Goal: Task Accomplishment & Management: Complete application form

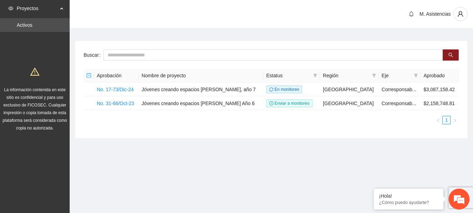
click at [62, 9] on div "Proyectos" at bounding box center [35, 8] width 70 height 14
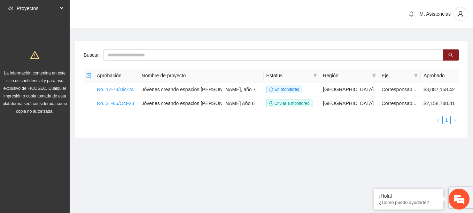
click at [62, 9] on div "Proyectos" at bounding box center [35, 8] width 70 height 14
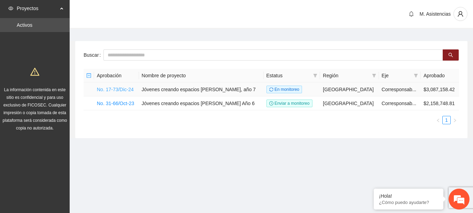
click at [116, 87] on link "No. 17-73/Dic-24" at bounding box center [115, 90] width 37 height 6
click at [113, 90] on link "No. 17-73/Dic-24" at bounding box center [115, 90] width 37 height 6
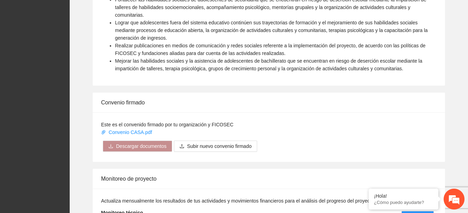
scroll to position [551, 0]
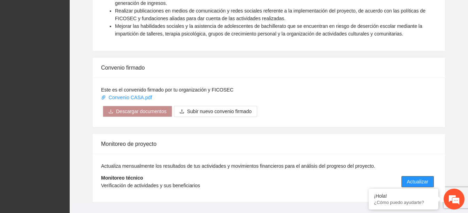
click at [416, 178] on span "Actualizar" at bounding box center [417, 182] width 21 height 8
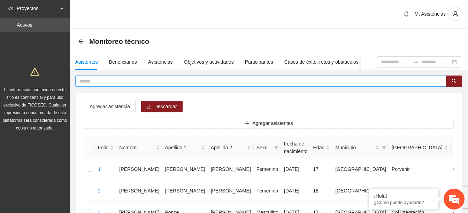
click at [119, 79] on input "text" at bounding box center [257, 81] width 357 height 8
type input "******"
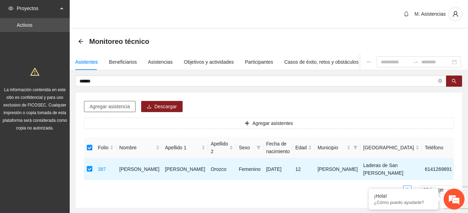
click at [119, 108] on span "Agregar asistencia" at bounding box center [110, 107] width 40 height 8
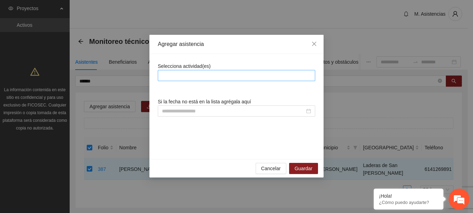
click at [209, 79] on div at bounding box center [237, 75] width 154 height 8
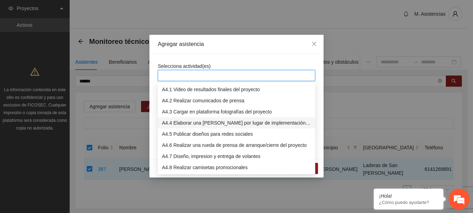
scroll to position [309, 0]
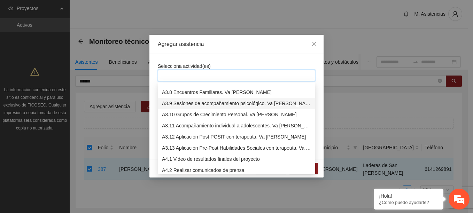
click at [224, 106] on div "A3.9 Sesiones de acompañamiento psicológico. Va [PERSON_NAME]" at bounding box center [236, 104] width 149 height 8
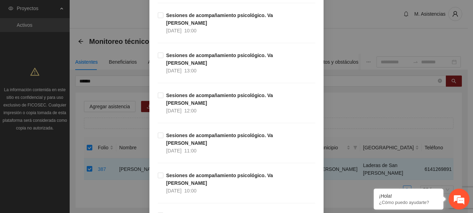
scroll to position [1650, 0]
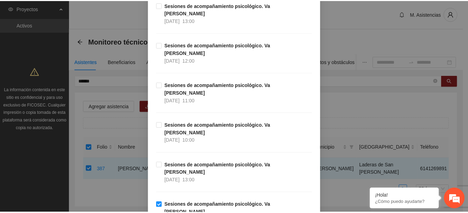
scroll to position [8072, 0]
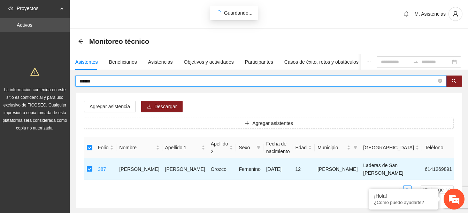
drag, startPoint x: 102, startPoint y: 79, endPoint x: 60, endPoint y: 70, distance: 43.7
click at [60, 70] on section "Proyectos Activos La información contenida en este sitio es confidencial y para…" at bounding box center [234, 125] width 468 height 250
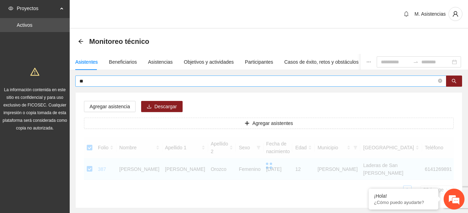
drag, startPoint x: 71, startPoint y: 60, endPoint x: 222, endPoint y: 83, distance: 153.0
click at [222, 83] on input "**" at bounding box center [257, 81] width 357 height 8
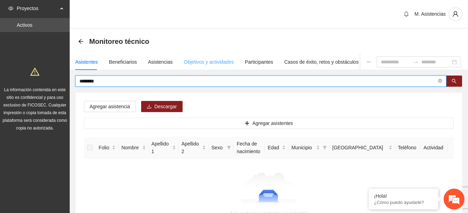
type input "********"
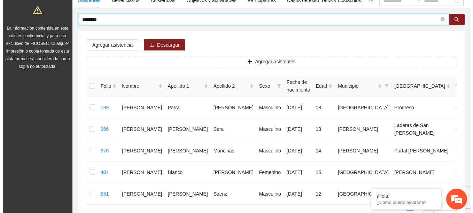
scroll to position [70, 0]
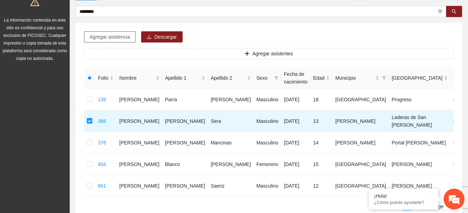
drag, startPoint x: 121, startPoint y: 38, endPoint x: 119, endPoint y: 35, distance: 3.6
click at [119, 35] on span "Agregar asistencia" at bounding box center [110, 37] width 40 height 8
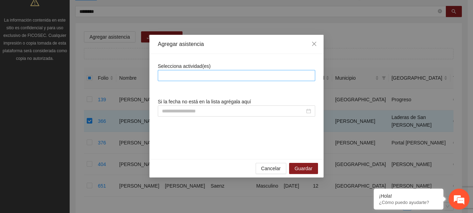
click at [186, 76] on div at bounding box center [237, 75] width 154 height 8
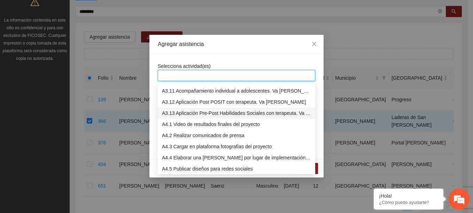
scroll to position [309, 0]
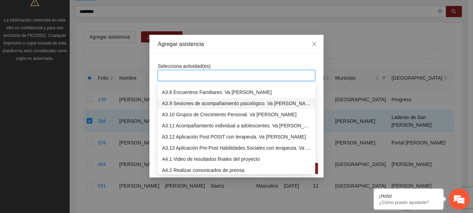
click at [180, 104] on div "A3.9 Sesiones de acompañamiento psicológico. Va [PERSON_NAME]" at bounding box center [236, 104] width 149 height 8
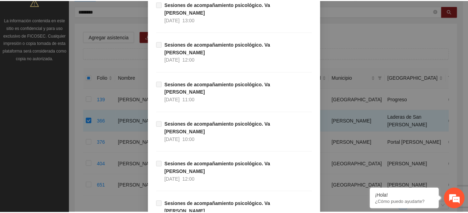
scroll to position [8072, 0]
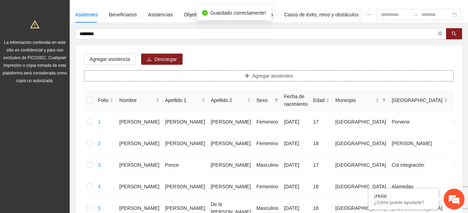
scroll to position [0, 0]
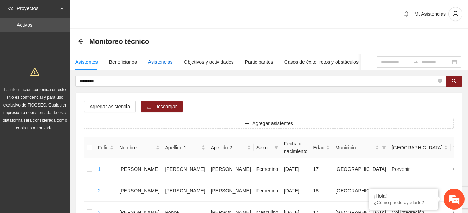
click at [157, 60] on div "Asistencias" at bounding box center [160, 62] width 25 height 8
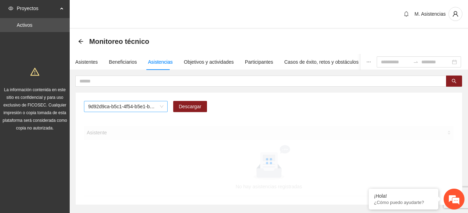
click at [159, 107] on span "9d92d9ca-b5c1-4f54-b5e1-be4b1dfebdb3" at bounding box center [125, 106] width 75 height 10
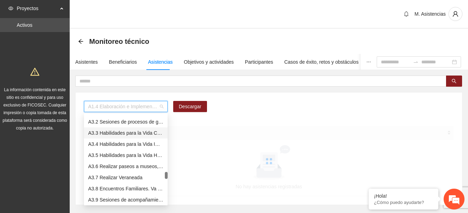
scroll to position [279, 0]
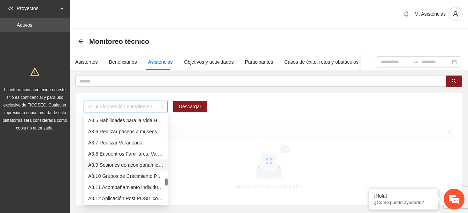
click at [116, 163] on div "A3.9 Sesiones de acompañamiento psicológico. Va [PERSON_NAME]" at bounding box center [125, 165] width 75 height 8
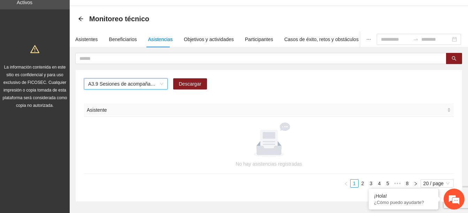
scroll to position [53, 0]
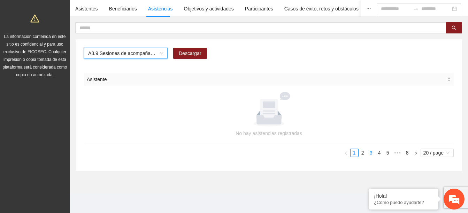
click at [368, 152] on link "3" at bounding box center [371, 153] width 8 height 8
click at [401, 155] on link "1" at bounding box center [399, 153] width 8 height 8
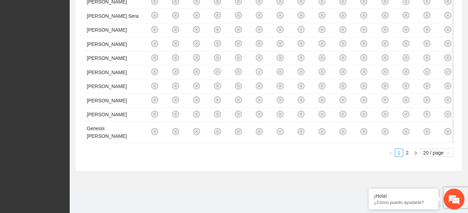
scroll to position [672, 0]
click at [417, 153] on icon "right" at bounding box center [416, 153] width 4 height 4
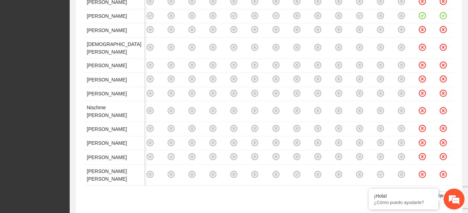
scroll to position [185, 0]
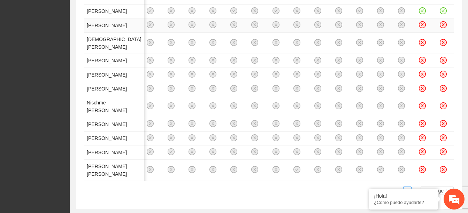
click at [419, 28] on icon "close-circle" at bounding box center [422, 25] width 6 height 6
click at [419, 28] on icon "check-circle" at bounding box center [422, 25] width 6 height 6
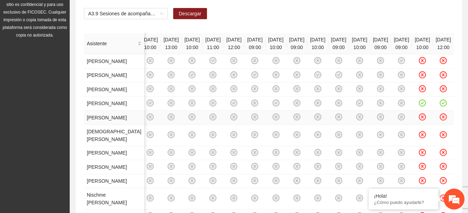
scroll to position [0, 0]
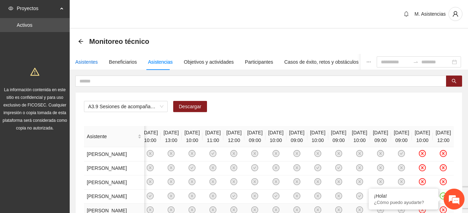
click at [93, 61] on div "Asistentes" at bounding box center [86, 62] width 23 height 8
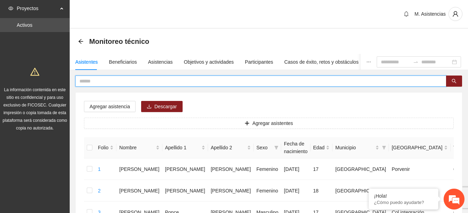
click at [117, 79] on input "text" at bounding box center [257, 81] width 357 height 8
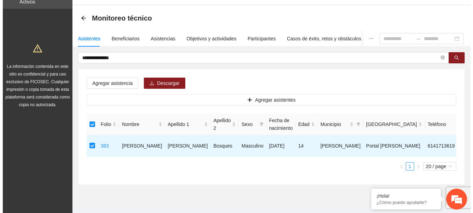
scroll to position [35, 0]
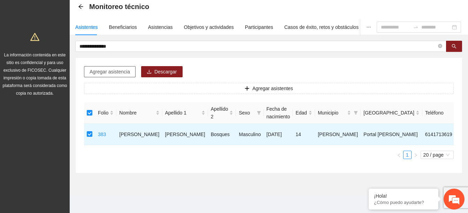
click at [115, 74] on span "Agregar asistencia" at bounding box center [110, 72] width 40 height 8
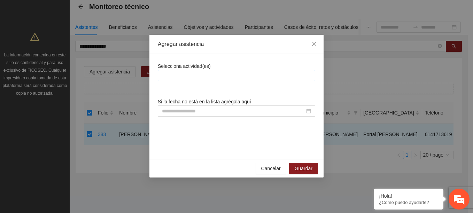
click at [195, 77] on div at bounding box center [237, 75] width 154 height 8
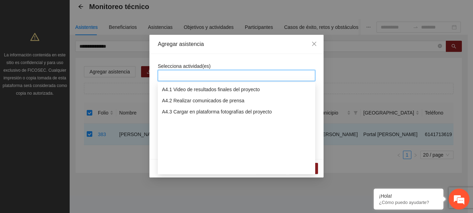
scroll to position [275, 0]
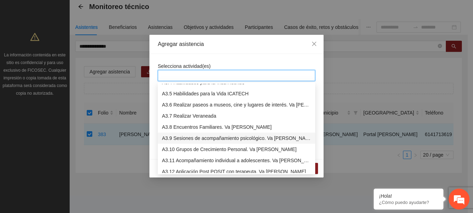
click at [197, 139] on div "A3.9 Sesiones de acompañamiento psicológico. Va [PERSON_NAME]" at bounding box center [236, 138] width 149 height 8
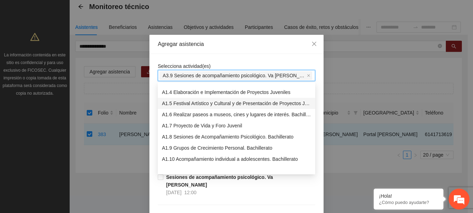
scroll to position [0, 0]
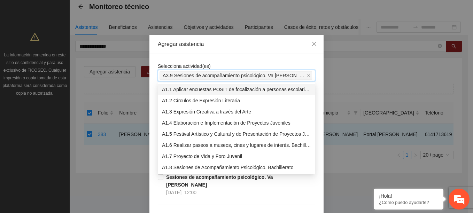
click at [301, 72] on div "A3.9 Sesiones de acompañamiento psicológico. Va [PERSON_NAME]" at bounding box center [237, 76] width 154 height 10
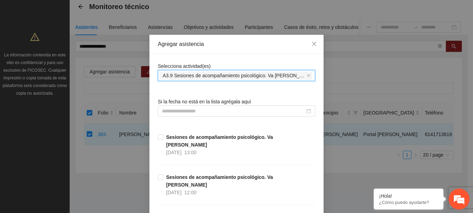
click at [288, 45] on div "Agregar asistencia" at bounding box center [236, 44] width 157 height 8
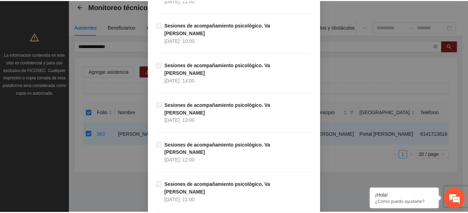
scroll to position [8072, 0]
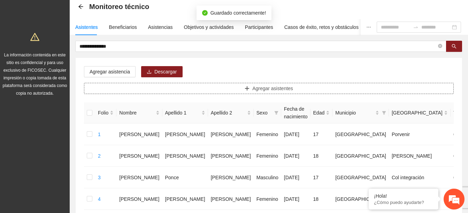
click at [118, 91] on button "Agregar asistentes" at bounding box center [269, 88] width 370 height 11
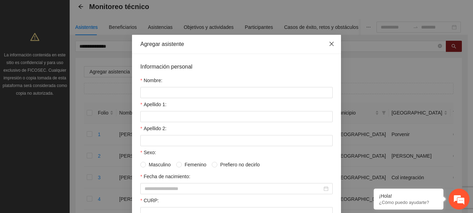
click at [332, 44] on span "Close" at bounding box center [331, 44] width 19 height 19
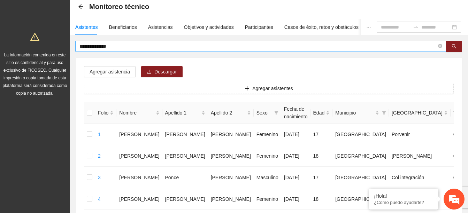
click at [129, 45] on input "**********" at bounding box center [257, 47] width 357 height 8
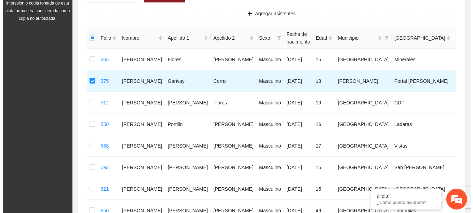
scroll to position [61, 0]
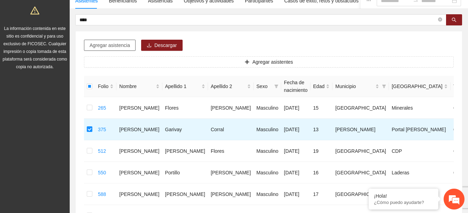
click at [103, 48] on span "Agregar asistencia" at bounding box center [110, 45] width 40 height 8
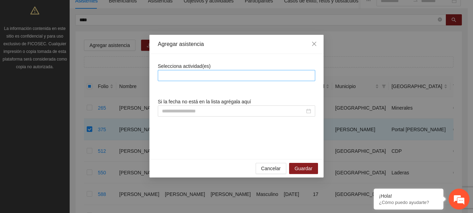
click at [178, 78] on div at bounding box center [237, 75] width 154 height 8
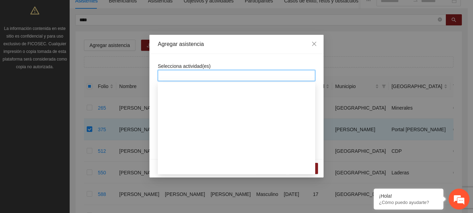
scroll to position [279, 0]
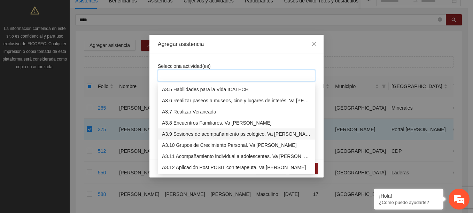
click at [196, 134] on div "A3.9 Sesiones de acompañamiento psicológico. Va [PERSON_NAME]" at bounding box center [236, 134] width 149 height 8
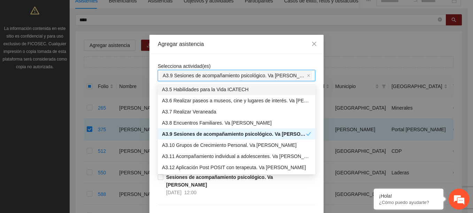
click at [268, 48] on div "Agregar asistencia" at bounding box center [236, 44] width 157 height 8
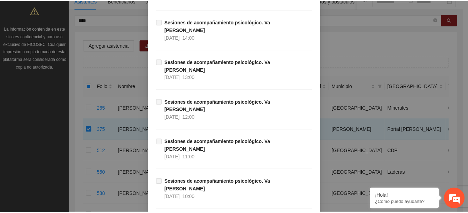
scroll to position [8072, 0]
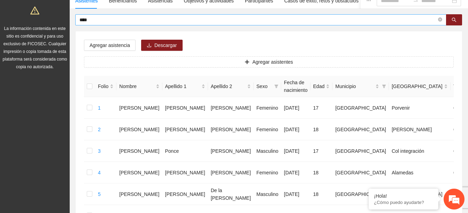
click at [114, 20] on input "****" at bounding box center [257, 20] width 357 height 8
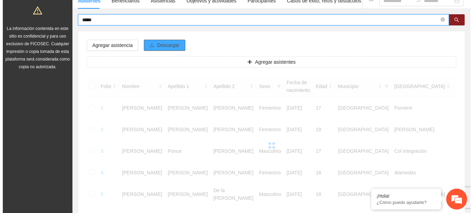
scroll to position [37, 0]
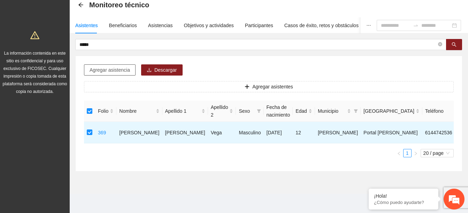
click at [101, 70] on span "Agregar asistencia" at bounding box center [110, 70] width 40 height 8
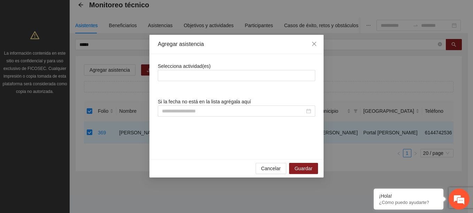
click at [216, 64] on div "Selecciona actividad(es)" at bounding box center [236, 71] width 157 height 19
click at [214, 76] on div at bounding box center [237, 75] width 154 height 8
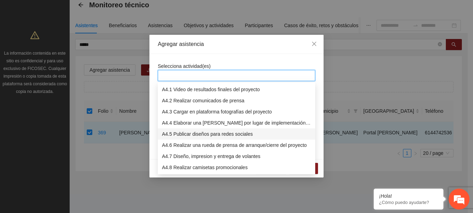
scroll to position [275, 0]
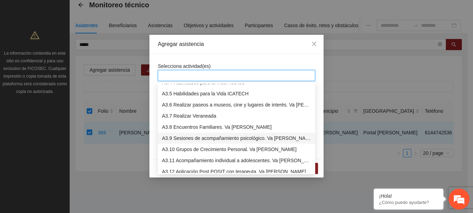
click at [192, 141] on div "A3.9 Sesiones de acompañamiento psicológico. Va [PERSON_NAME]" at bounding box center [236, 138] width 149 height 8
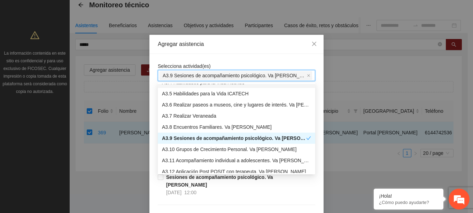
click at [281, 40] on div "Agregar asistencia" at bounding box center [236, 44] width 174 height 19
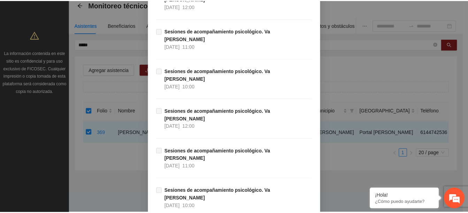
scroll to position [8072, 0]
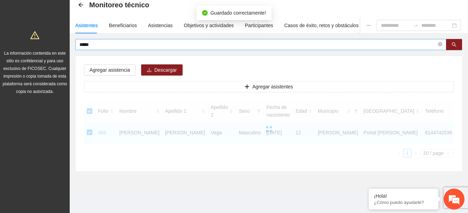
click at [111, 48] on input "*****" at bounding box center [257, 45] width 357 height 8
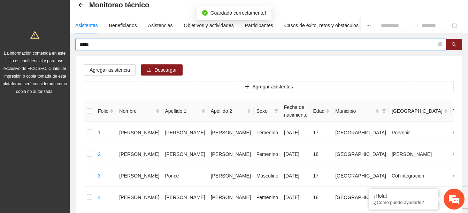
click at [111, 48] on input "*****" at bounding box center [257, 45] width 357 height 8
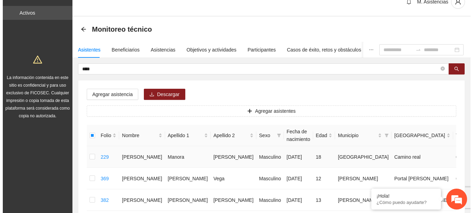
scroll to position [0, 0]
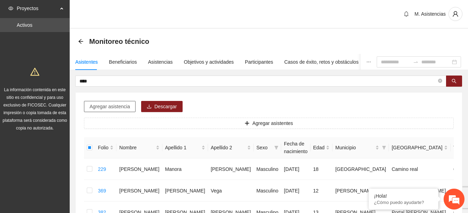
click at [115, 107] on span "Agregar asistencia" at bounding box center [110, 107] width 40 height 8
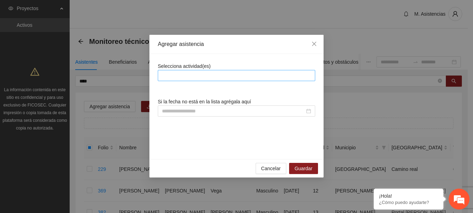
click at [223, 77] on div at bounding box center [237, 75] width 154 height 8
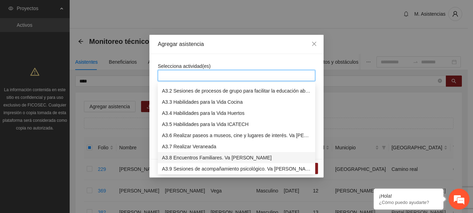
scroll to position [279, 0]
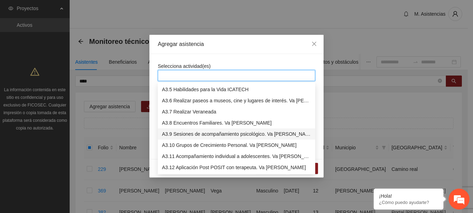
click at [205, 136] on div "A3.9 Sesiones de acompañamiento psicológico. Va [PERSON_NAME]" at bounding box center [236, 134] width 149 height 8
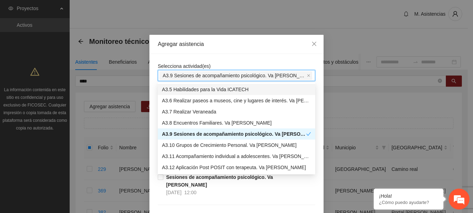
click at [278, 49] on div "Agregar asistencia" at bounding box center [236, 44] width 174 height 19
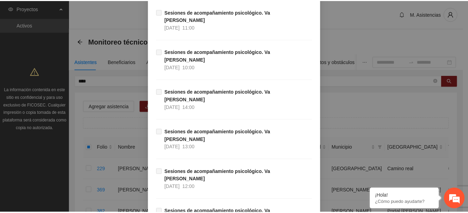
scroll to position [8072, 0]
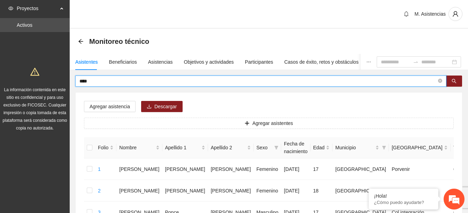
drag, startPoint x: 127, startPoint y: 83, endPoint x: 65, endPoint y: 86, distance: 61.8
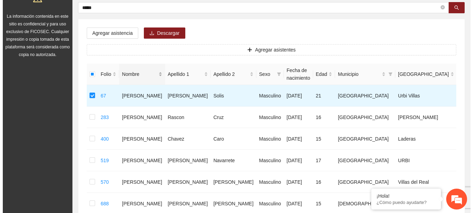
scroll to position [35, 0]
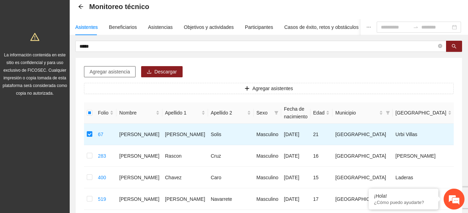
click at [113, 76] on button "Agregar asistencia" at bounding box center [110, 71] width 52 height 11
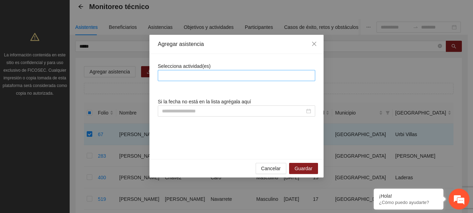
click at [180, 72] on div at bounding box center [237, 75] width 154 height 8
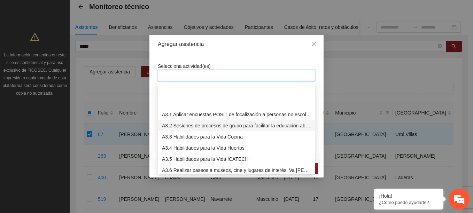
scroll to position [244, 0]
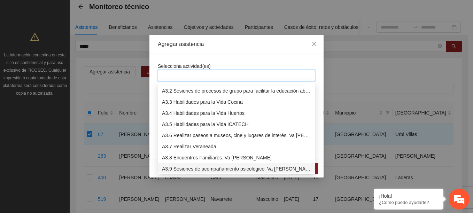
click at [191, 167] on div "A3.9 Sesiones de acompañamiento psicológico. Va [PERSON_NAME]" at bounding box center [236, 169] width 149 height 8
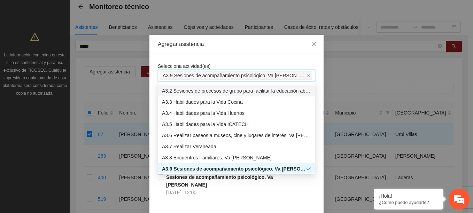
click at [235, 52] on div "Agregar asistencia" at bounding box center [236, 44] width 174 height 19
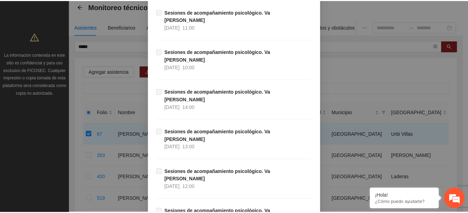
scroll to position [8072, 0]
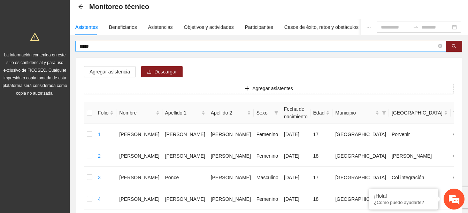
click at [122, 45] on input "*****" at bounding box center [257, 47] width 357 height 8
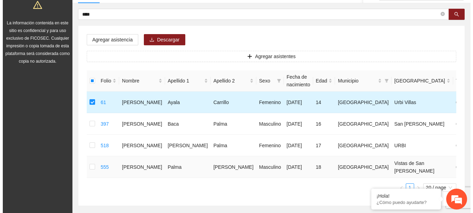
scroll to position [3, 0]
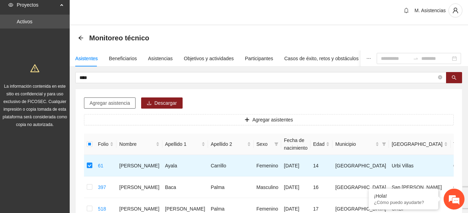
click at [110, 104] on span "Agregar asistencia" at bounding box center [110, 103] width 40 height 8
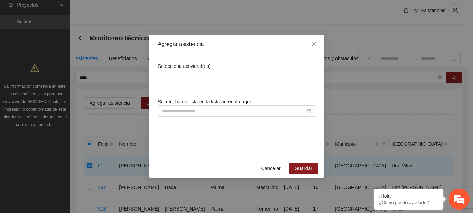
click at [167, 76] on div at bounding box center [237, 75] width 154 height 8
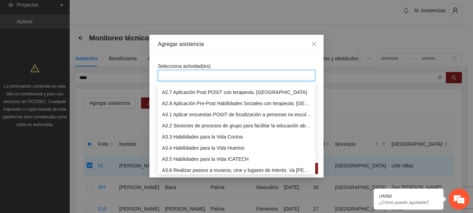
scroll to position [279, 0]
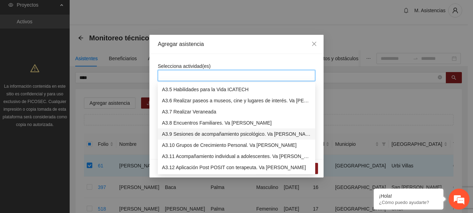
click at [195, 129] on div "A3.9 Sesiones de acompañamiento psicológico. Va [PERSON_NAME]" at bounding box center [236, 134] width 157 height 11
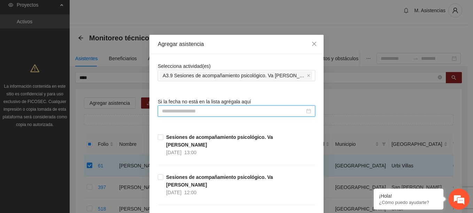
click at [207, 115] on input at bounding box center [233, 111] width 143 height 8
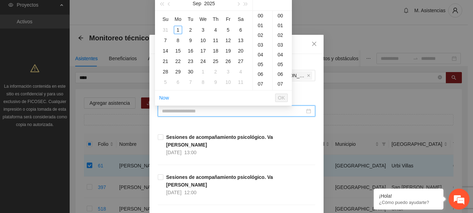
click at [207, 115] on input at bounding box center [233, 111] width 143 height 8
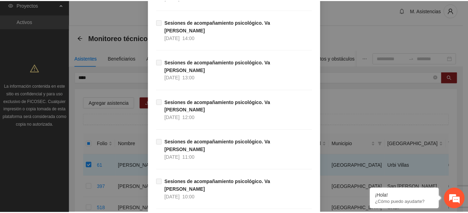
scroll to position [8072, 0]
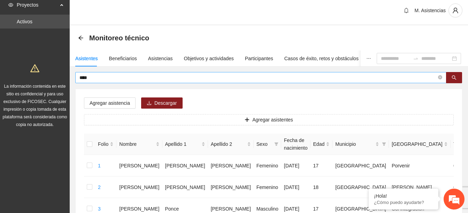
click at [210, 82] on span "****" at bounding box center [260, 77] width 371 height 11
click at [211, 82] on span "****" at bounding box center [260, 77] width 371 height 11
click at [212, 81] on span "****" at bounding box center [260, 77] width 371 height 11
click at [212, 81] on input "****" at bounding box center [257, 78] width 357 height 8
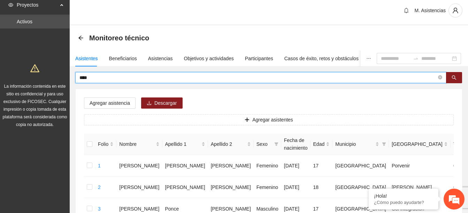
click at [212, 81] on input "****" at bounding box center [257, 78] width 357 height 8
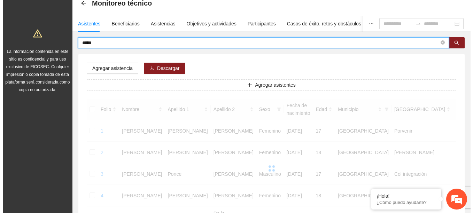
scroll to position [37, 0]
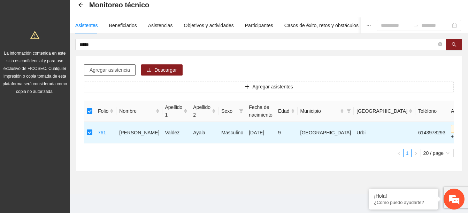
click at [118, 71] on span "Agregar asistencia" at bounding box center [110, 70] width 40 height 8
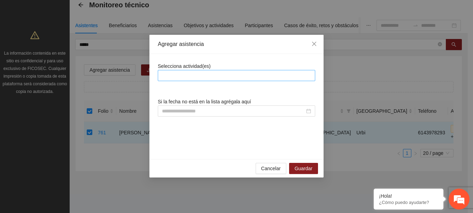
click at [183, 79] on div at bounding box center [237, 75] width 154 height 8
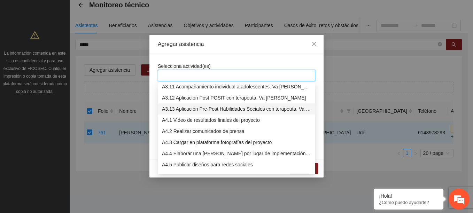
scroll to position [314, 0]
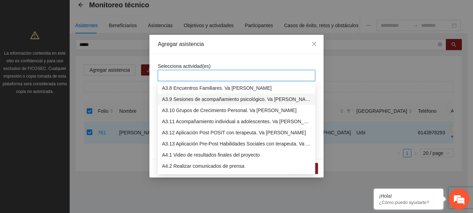
click at [195, 99] on div "A3.9 Sesiones de acompañamiento psicológico. Va [PERSON_NAME]" at bounding box center [236, 99] width 149 height 8
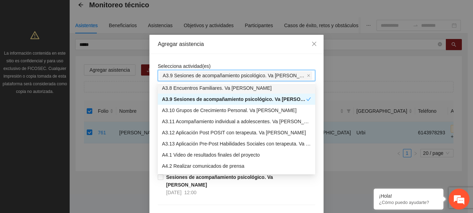
click at [279, 49] on div "Agregar asistencia" at bounding box center [236, 44] width 174 height 19
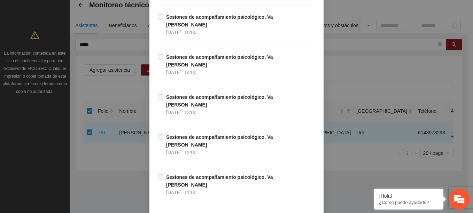
scroll to position [8072, 0]
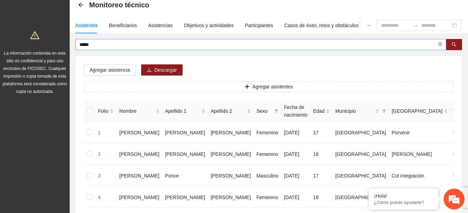
click at [131, 47] on input "*****" at bounding box center [257, 45] width 357 height 8
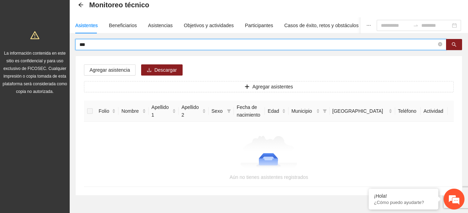
click at [131, 47] on input "***" at bounding box center [257, 45] width 357 height 8
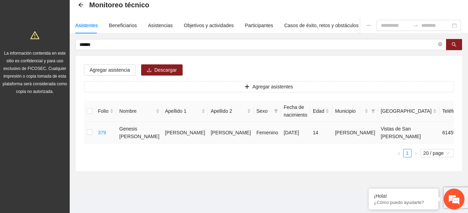
click at [84, 134] on td at bounding box center [89, 133] width 11 height 22
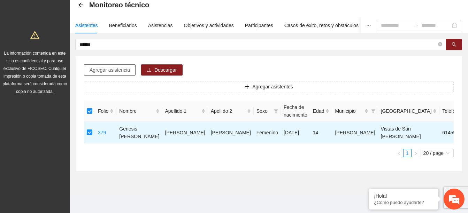
click at [108, 68] on span "Agregar asistencia" at bounding box center [110, 70] width 40 height 8
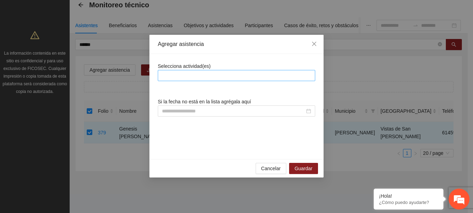
click at [193, 72] on div at bounding box center [236, 75] width 157 height 11
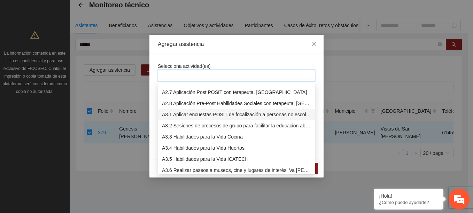
scroll to position [314, 0]
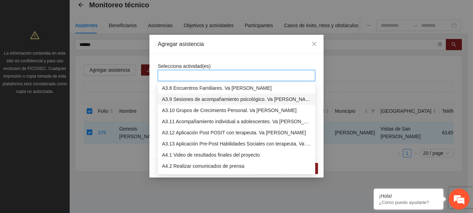
click at [196, 98] on div "A3.9 Sesiones de acompañamiento psicológico. Va [PERSON_NAME]" at bounding box center [236, 99] width 149 height 8
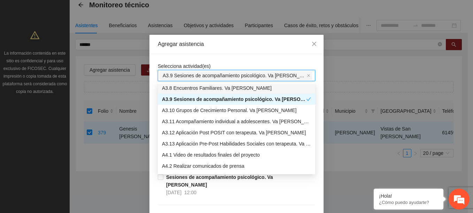
click at [282, 51] on div "Agregar asistencia" at bounding box center [236, 44] width 174 height 19
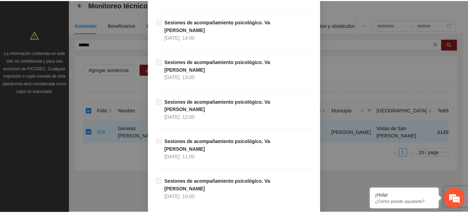
scroll to position [8072, 0]
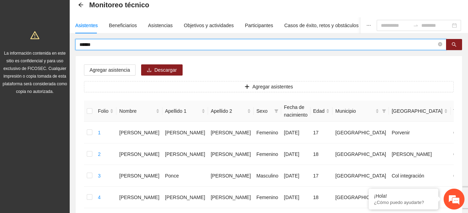
click at [162, 46] on input "******" at bounding box center [257, 45] width 357 height 8
click at [161, 45] on input "******" at bounding box center [257, 45] width 357 height 8
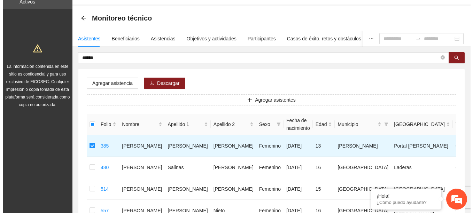
scroll to position [2, 0]
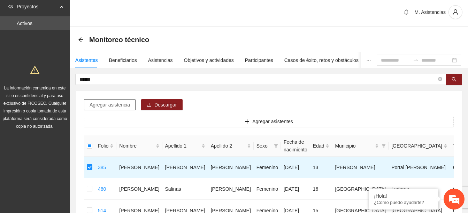
click at [103, 102] on span "Agregar asistencia" at bounding box center [110, 105] width 40 height 8
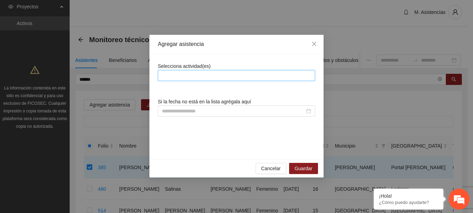
click at [178, 74] on div at bounding box center [237, 75] width 154 height 8
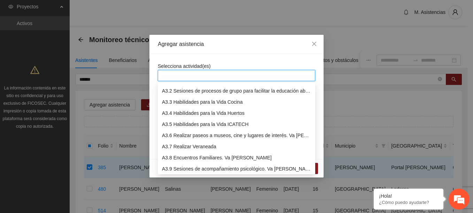
scroll to position [279, 0]
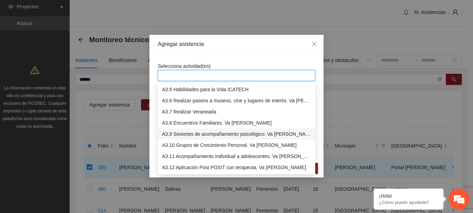
click at [204, 134] on div "A3.9 Sesiones de acompañamiento psicológico. Va [PERSON_NAME]" at bounding box center [236, 134] width 149 height 8
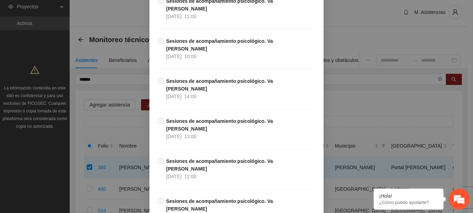
scroll to position [8072, 0]
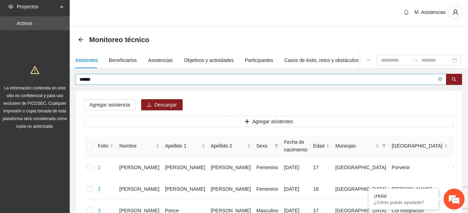
click at [148, 79] on input "******" at bounding box center [257, 80] width 357 height 8
click at [147, 80] on input "******" at bounding box center [257, 80] width 357 height 8
type input "**********"
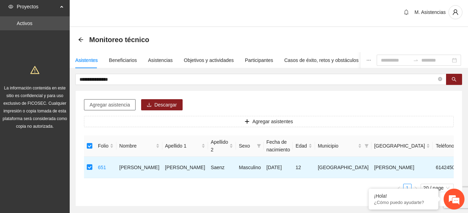
click at [115, 107] on span "Agregar asistencia" at bounding box center [110, 105] width 40 height 8
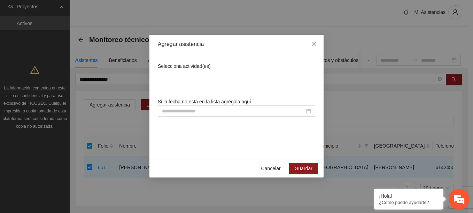
click at [189, 73] on div at bounding box center [237, 75] width 154 height 8
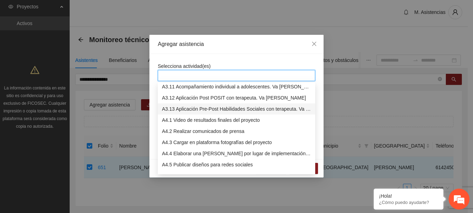
scroll to position [314, 0]
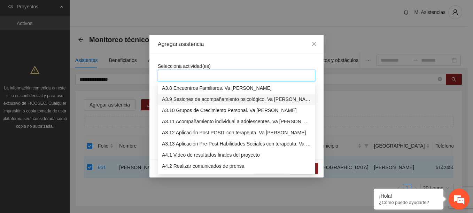
click at [203, 99] on div "A3.9 Sesiones de acompañamiento psicológico. Va [PERSON_NAME]" at bounding box center [236, 99] width 149 height 8
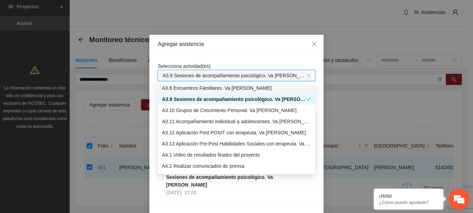
click at [237, 51] on div "Agregar asistencia" at bounding box center [236, 44] width 174 height 19
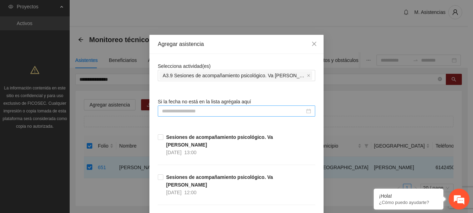
click at [217, 108] on input at bounding box center [233, 111] width 143 height 8
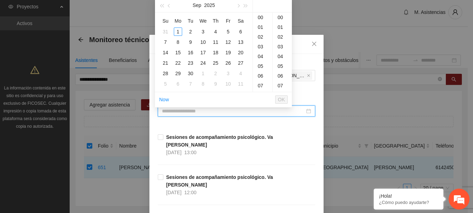
click at [217, 108] on input at bounding box center [233, 111] width 143 height 8
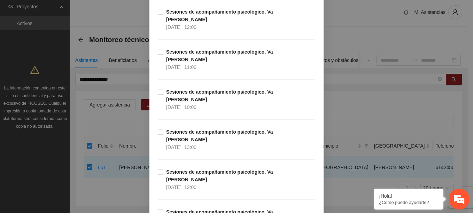
scroll to position [1115, 0]
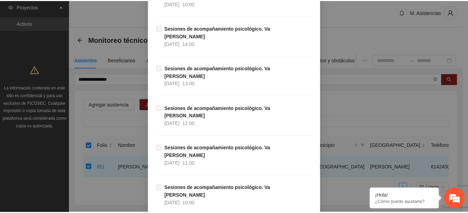
scroll to position [8072, 0]
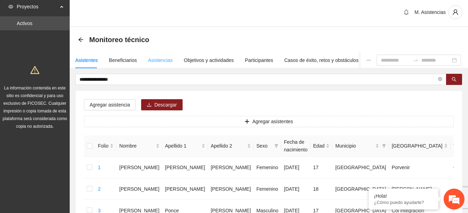
click at [161, 60] on div "Asistencias" at bounding box center [160, 60] width 25 height 16
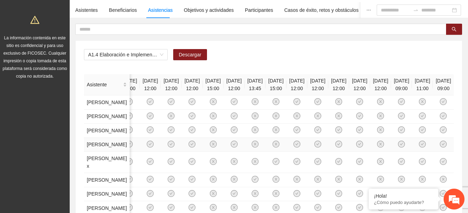
scroll to position [0, 0]
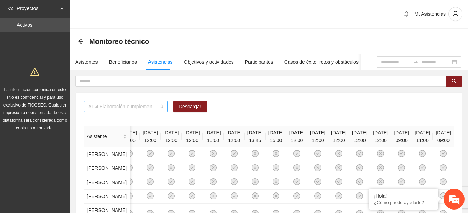
click at [142, 103] on span "A1.4 Elaboración e Implementación de Proyectos Juveniles" at bounding box center [125, 106] width 75 height 10
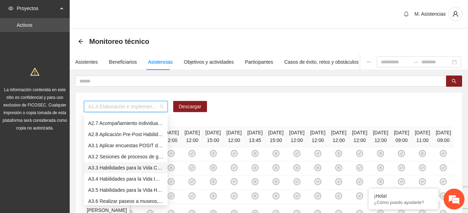
scroll to position [279, 0]
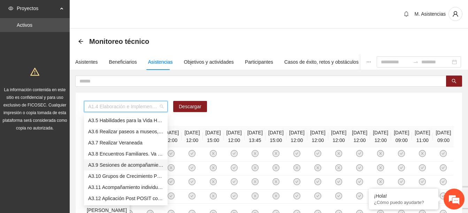
click at [122, 164] on div "A3.9 Sesiones de acompañamiento psicológico. Va [PERSON_NAME]" at bounding box center [125, 165] width 75 height 8
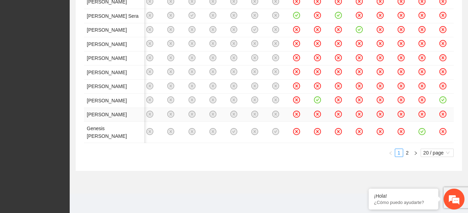
scroll to position [672, 0]
click at [415, 153] on icon "right" at bounding box center [416, 153] width 4 height 4
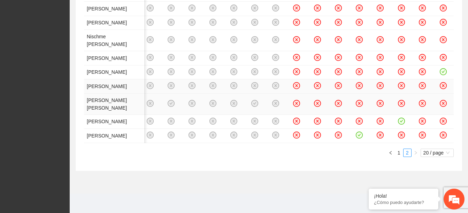
scroll to position [556, 0]
